Goal: Find specific page/section: Find specific page/section

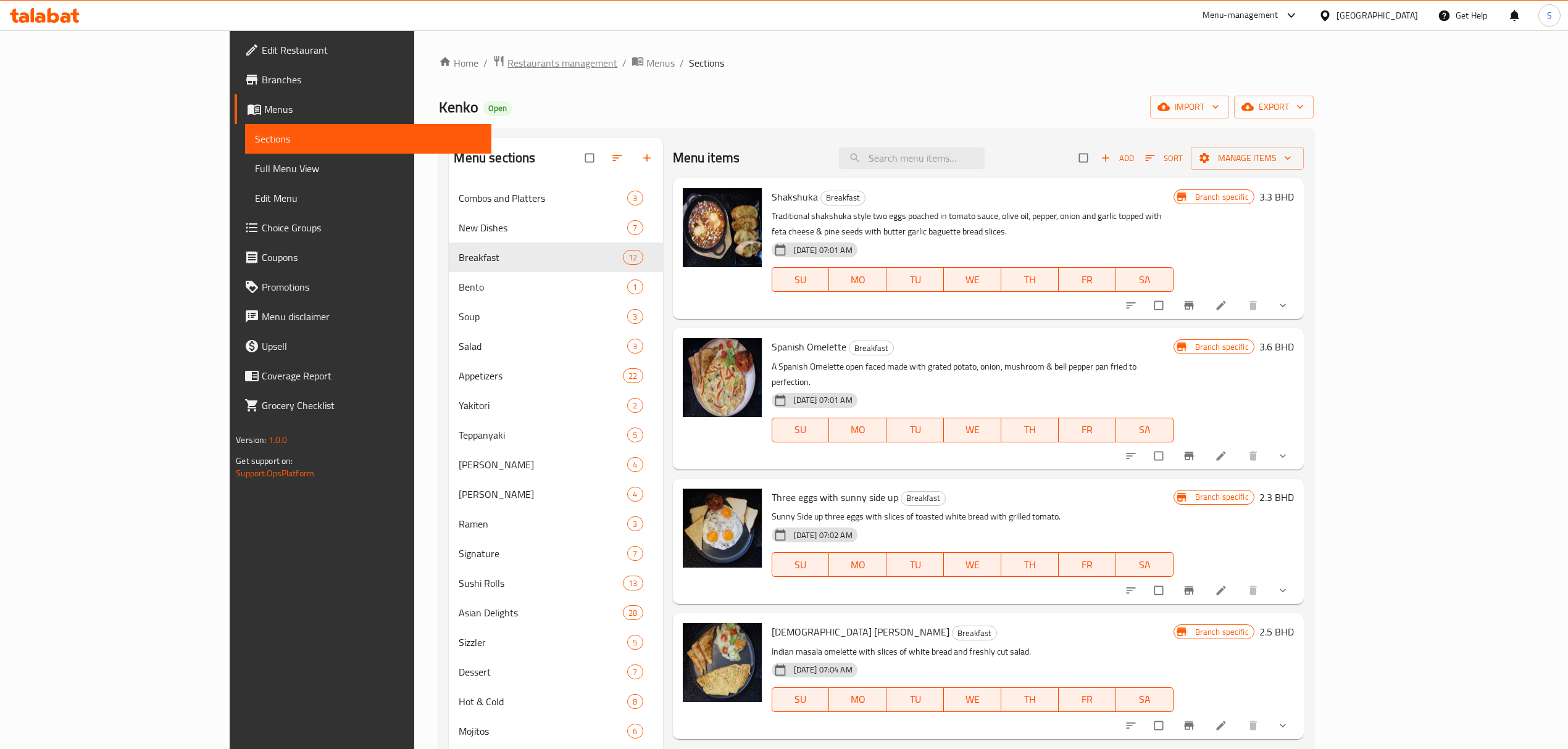
click at [507, 57] on span "Restaurants management" at bounding box center [562, 63] width 110 height 15
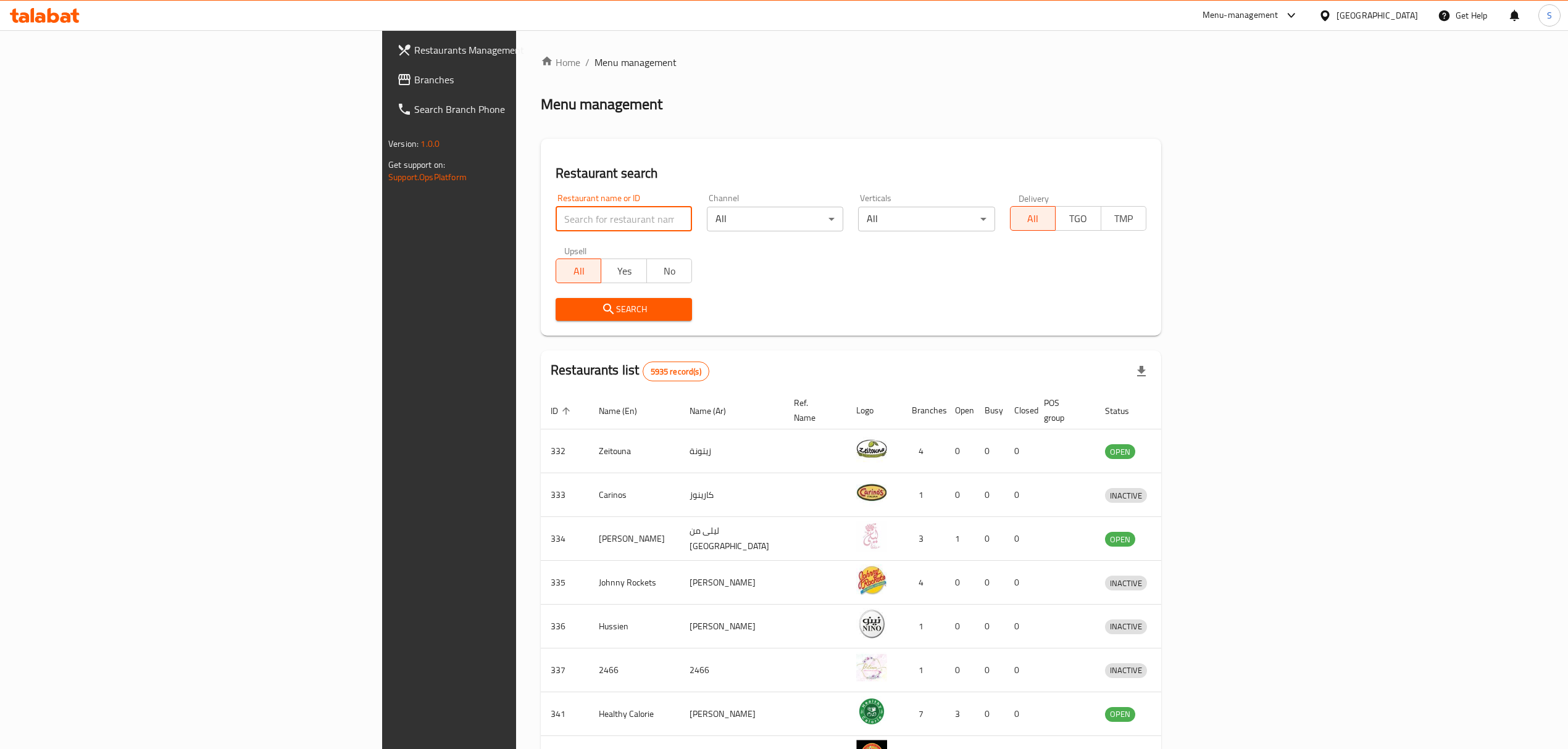
click at [555, 221] on input "search" at bounding box center [623, 219] width 136 height 25
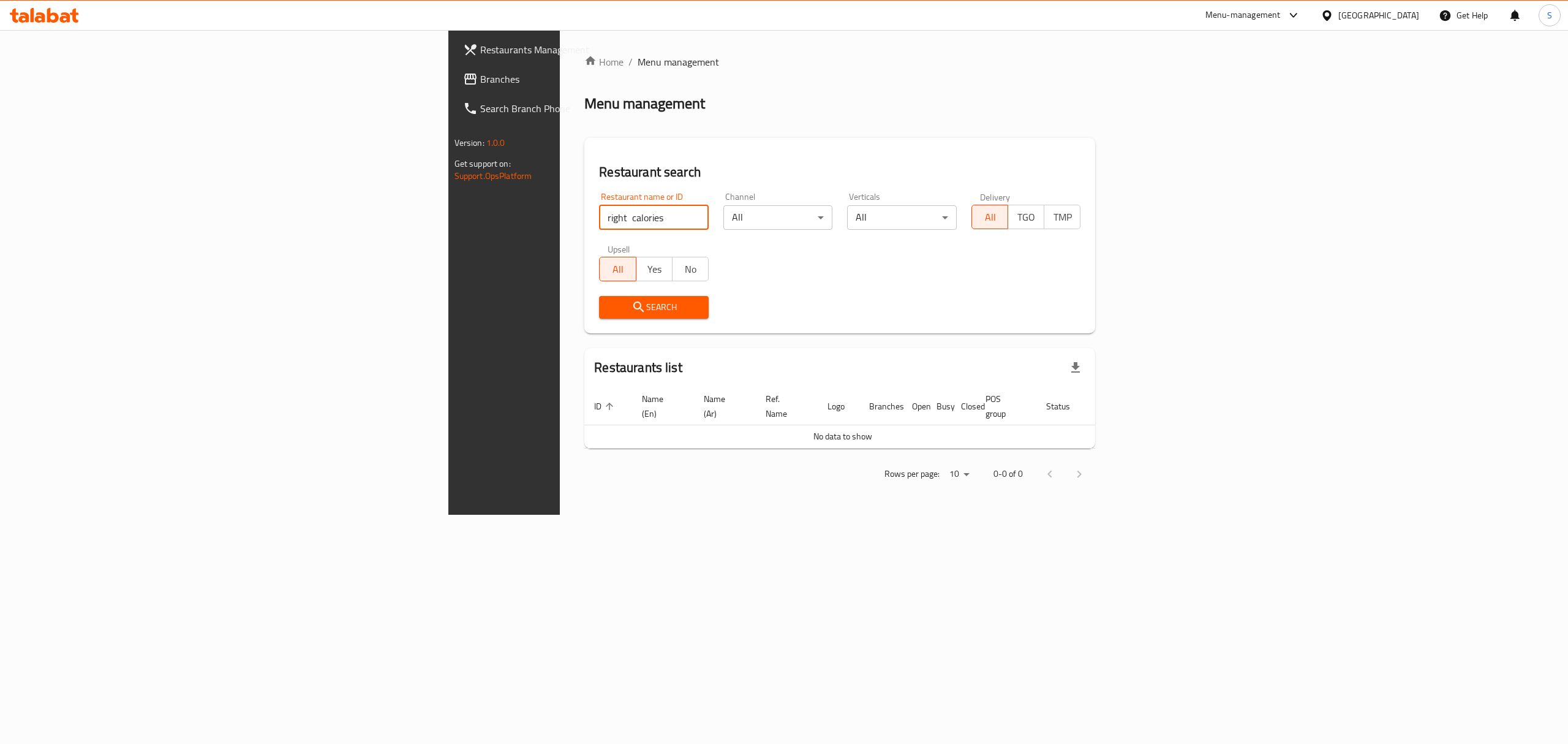
drag, startPoint x: 419, startPoint y: 216, endPoint x: 125, endPoint y: 217, distance: 294.0
click at [448, 217] on div "Restaurants Management Branches Search Branch Phone Version: 1.0.0 Get support …" at bounding box center [784, 273] width 672 height 485
type input "right calories"
click button "Search" at bounding box center [653, 307] width 110 height 22
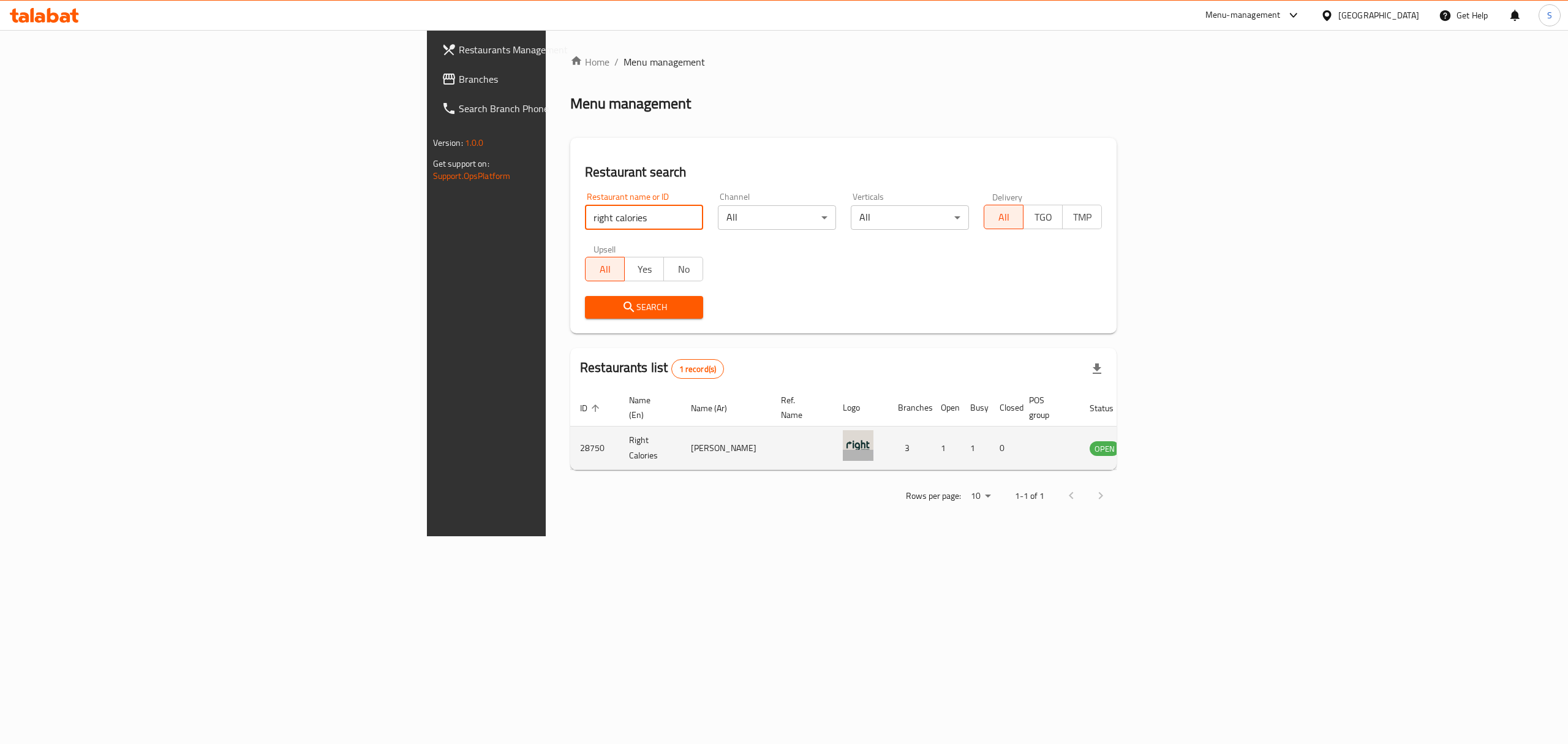
click at [1169, 441] on icon "enhanced table" at bounding box center [1161, 448] width 15 height 15
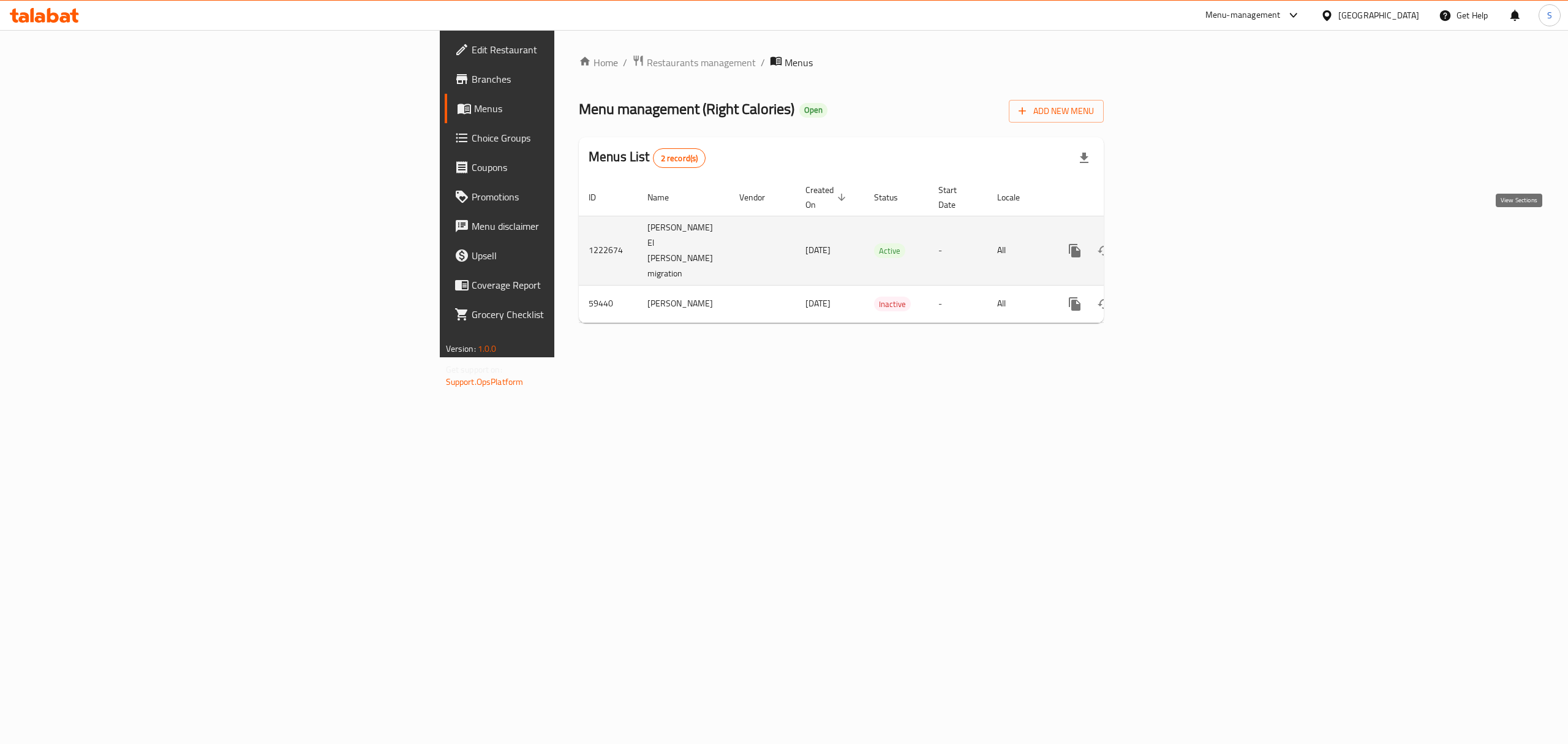
click at [1171, 243] on icon "enhanced table" at bounding box center [1163, 250] width 15 height 15
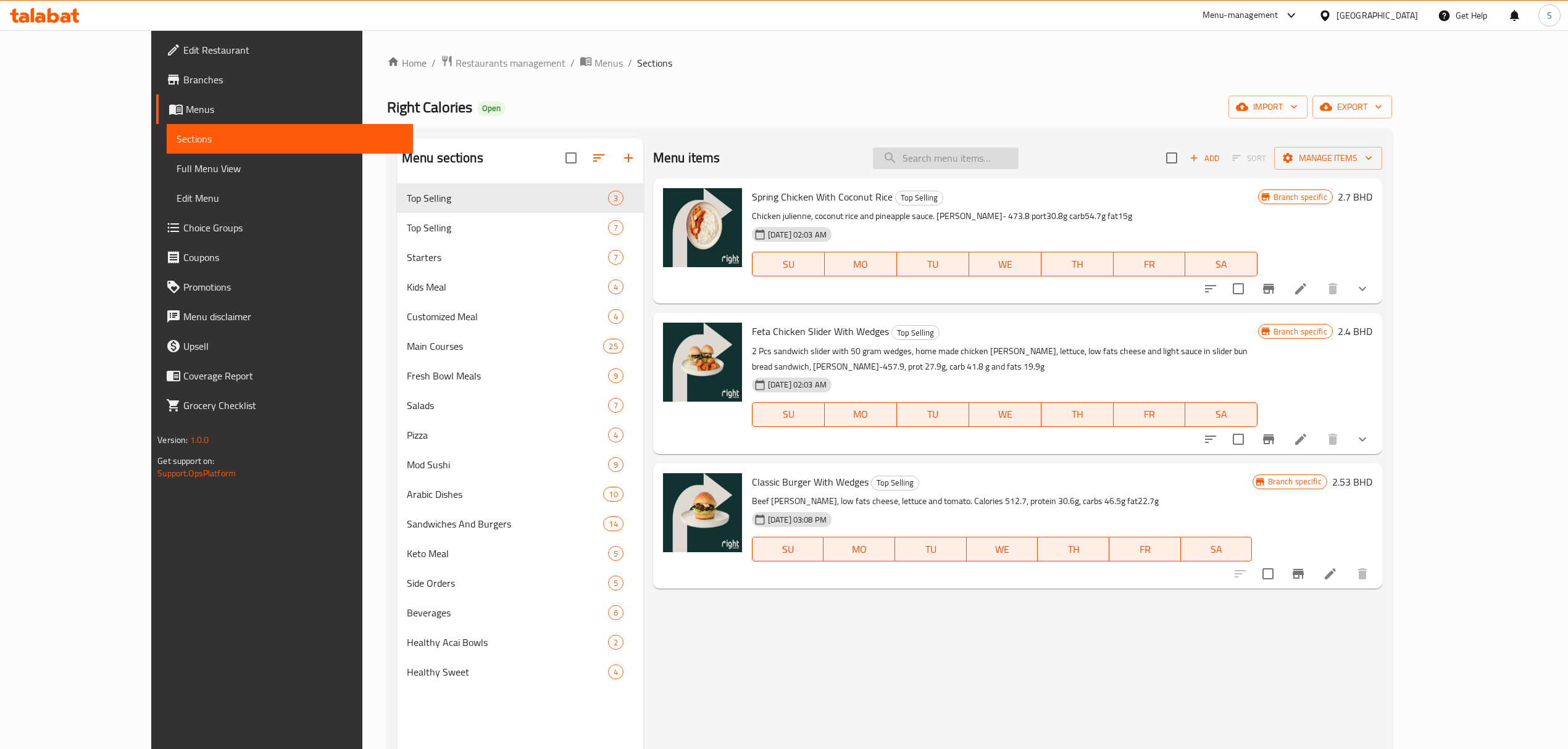
click at [982, 154] on input "search" at bounding box center [946, 158] width 145 height 22
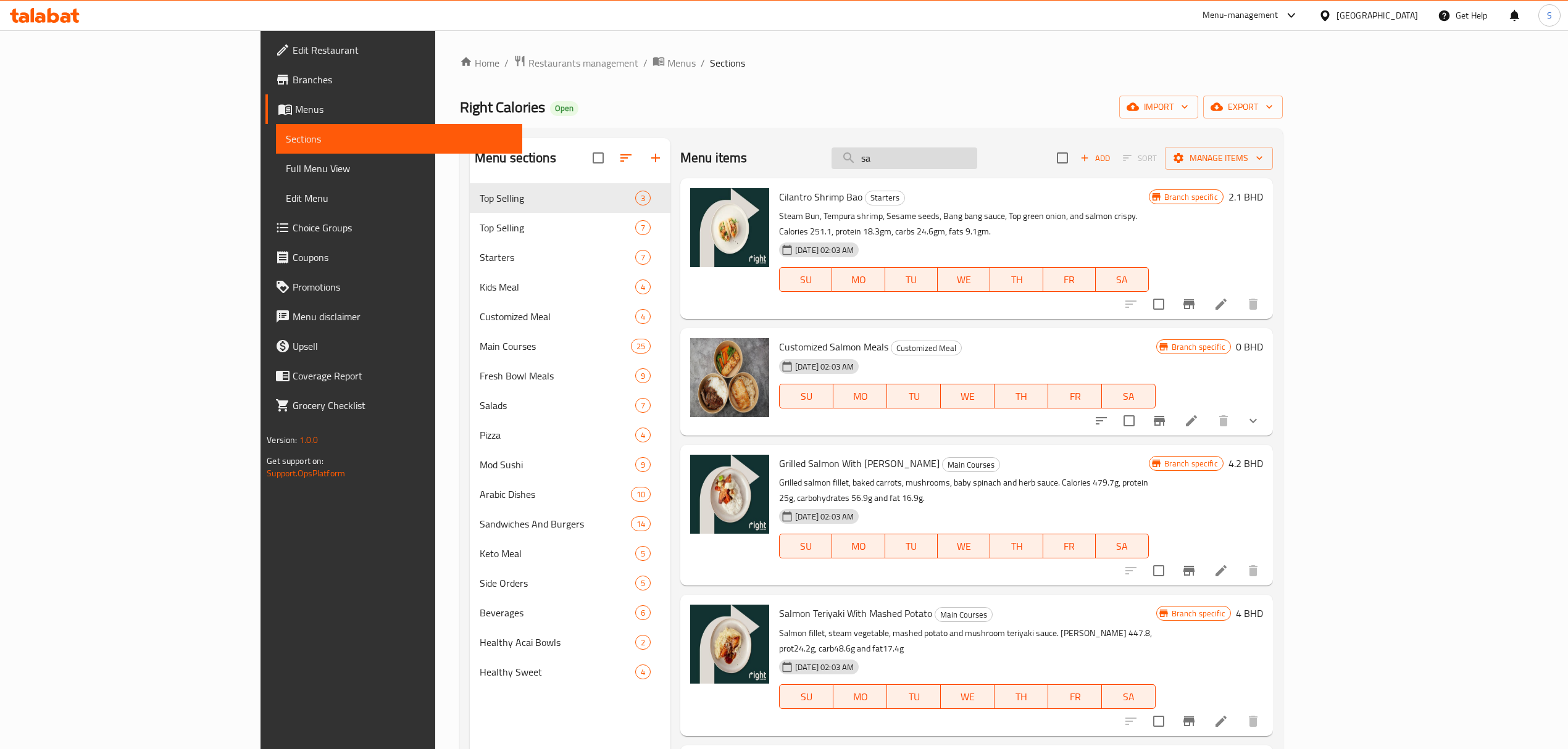
type input "s"
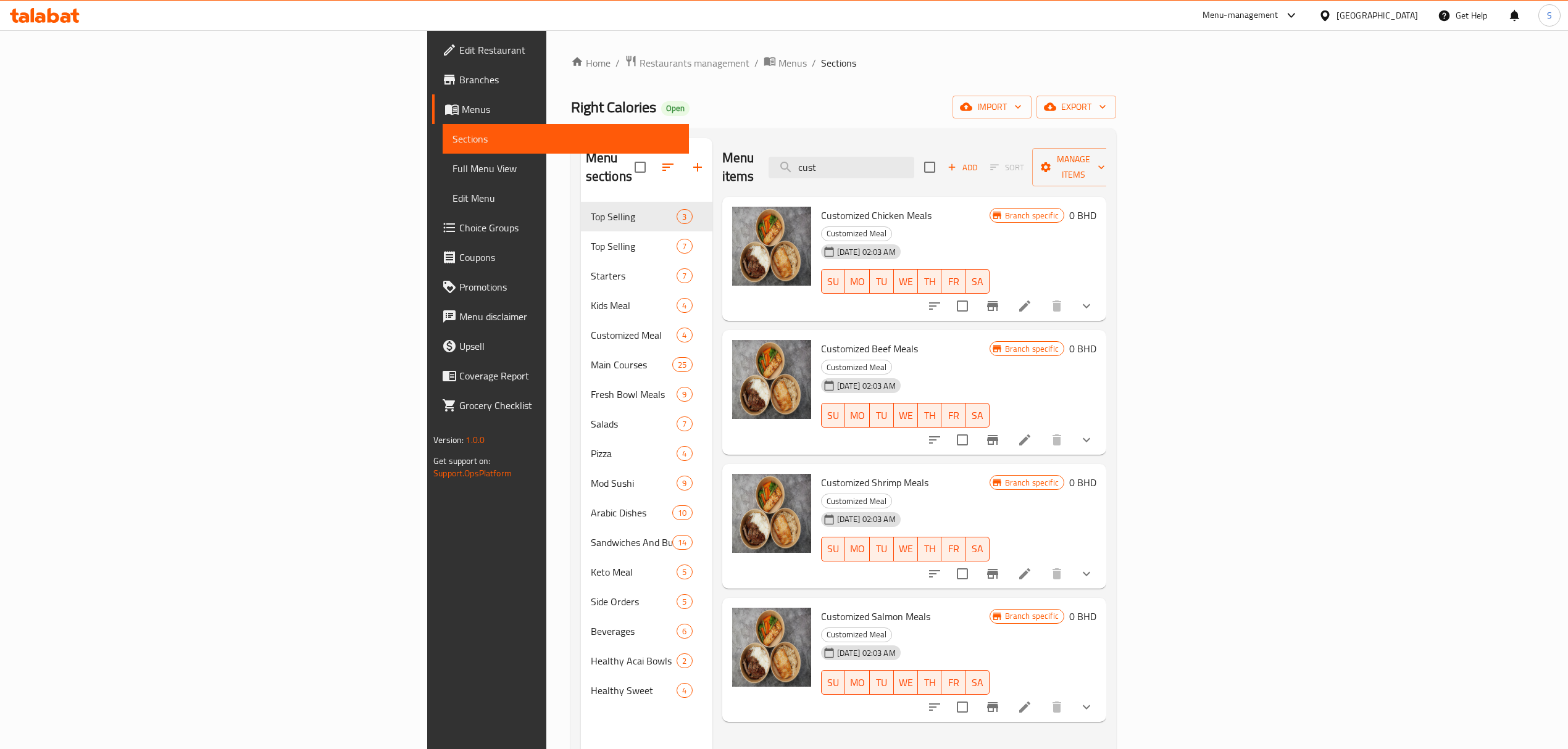
type input "cust"
